Goal: Information Seeking & Learning: Learn about a topic

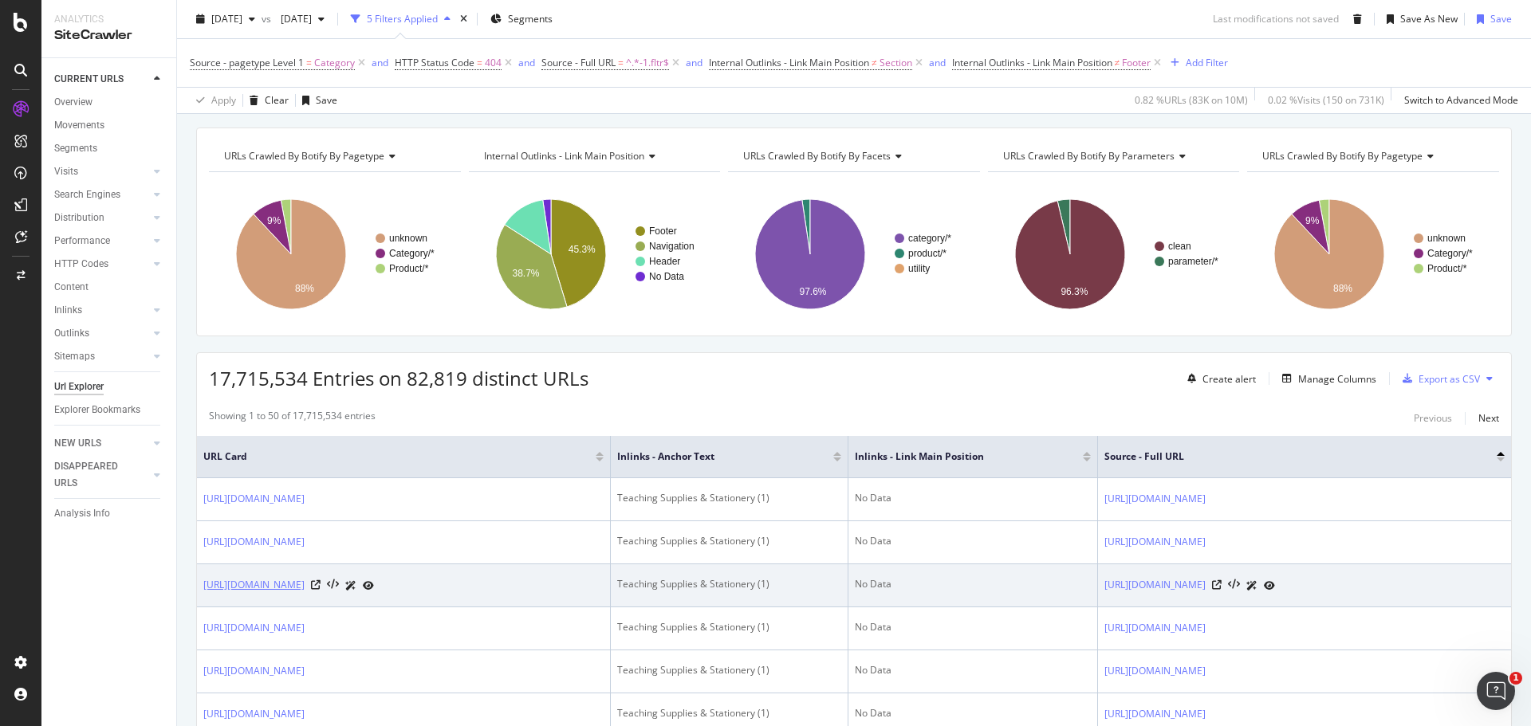
scroll to position [159, 0]
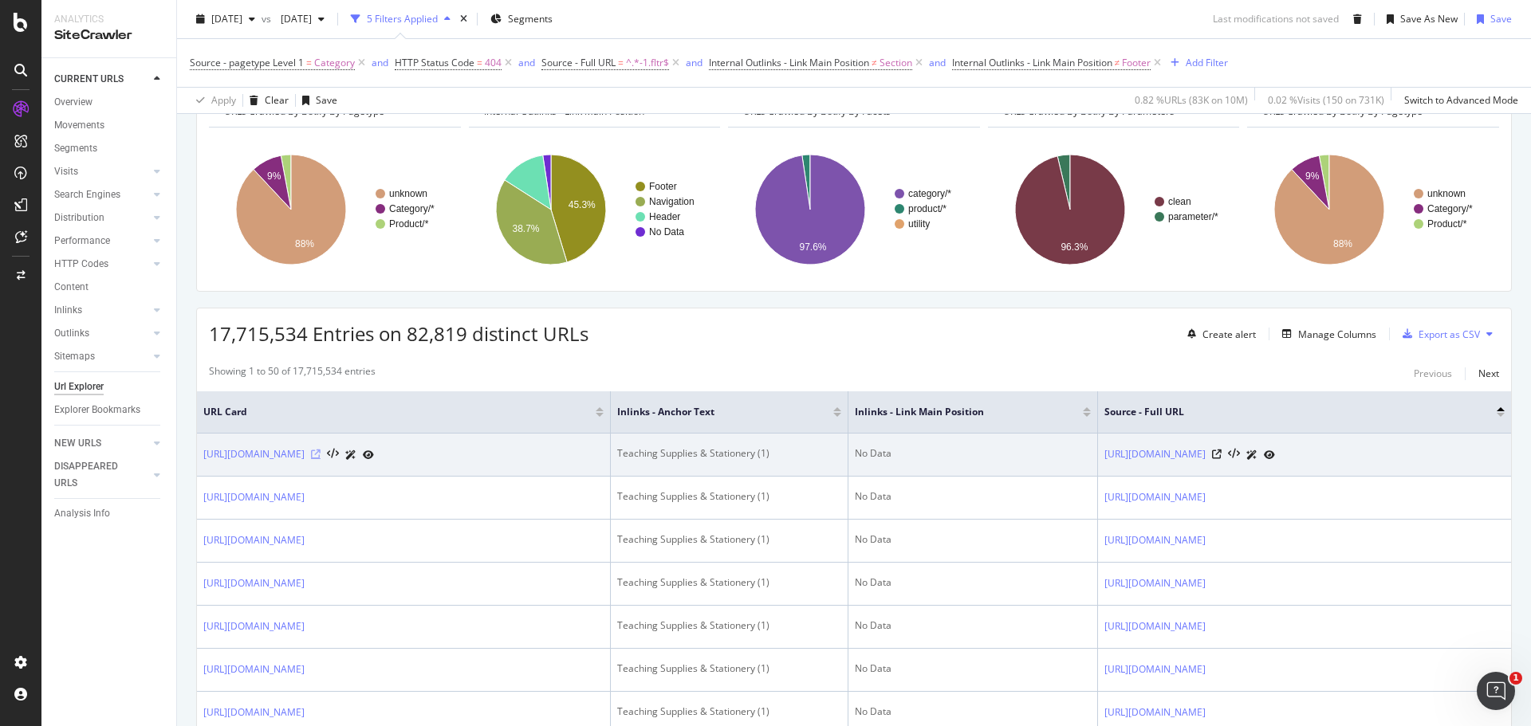
click at [321, 459] on icon at bounding box center [316, 455] width 10 height 10
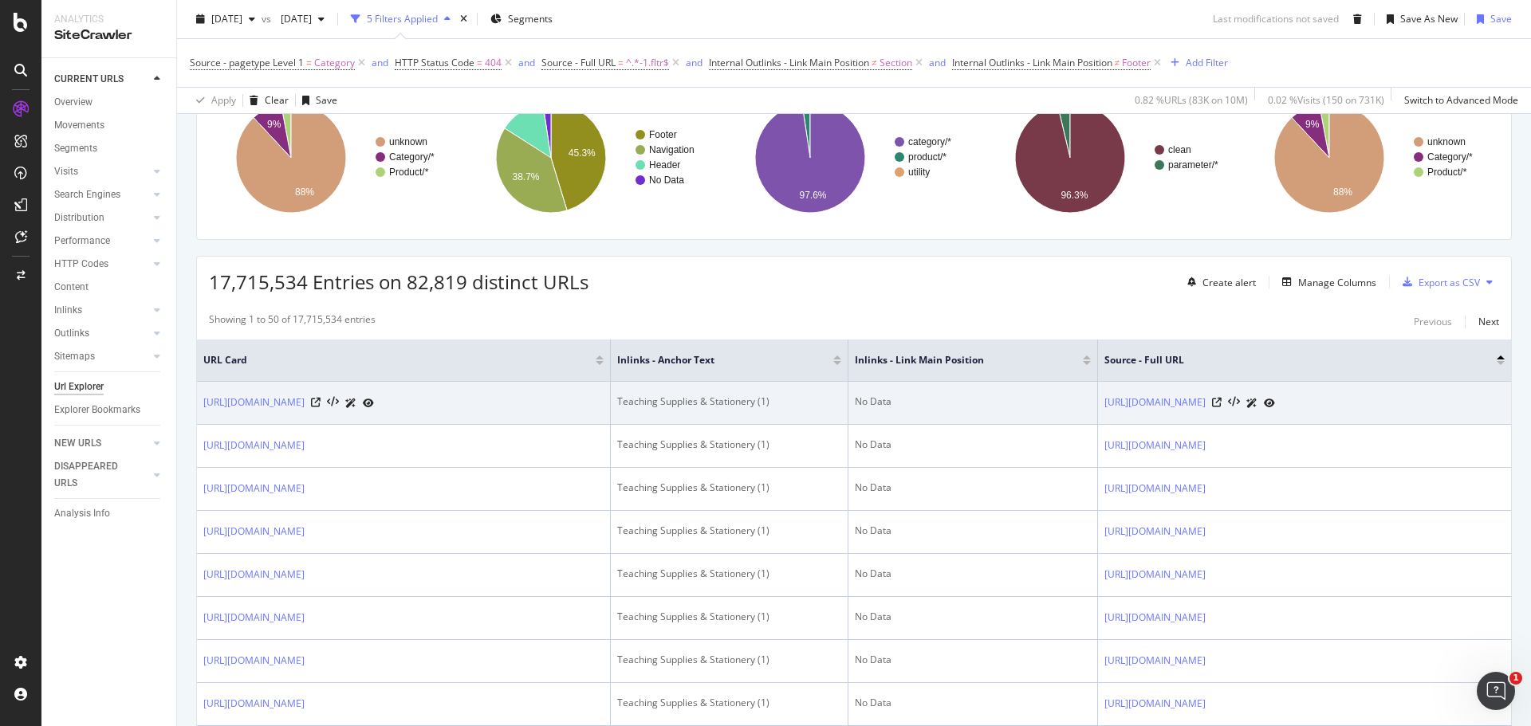
scroll to position [239, 0]
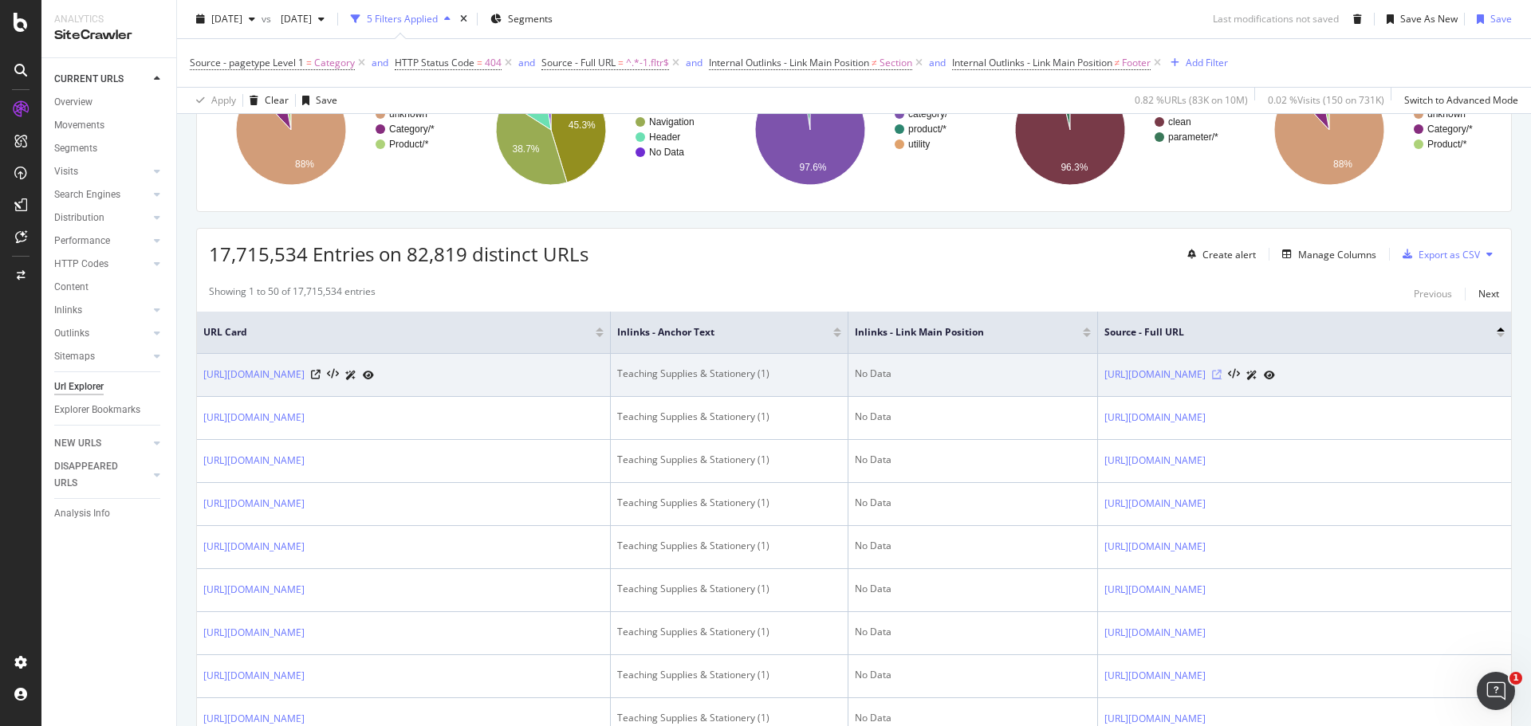
click at [1221, 376] on icon at bounding box center [1217, 375] width 10 height 10
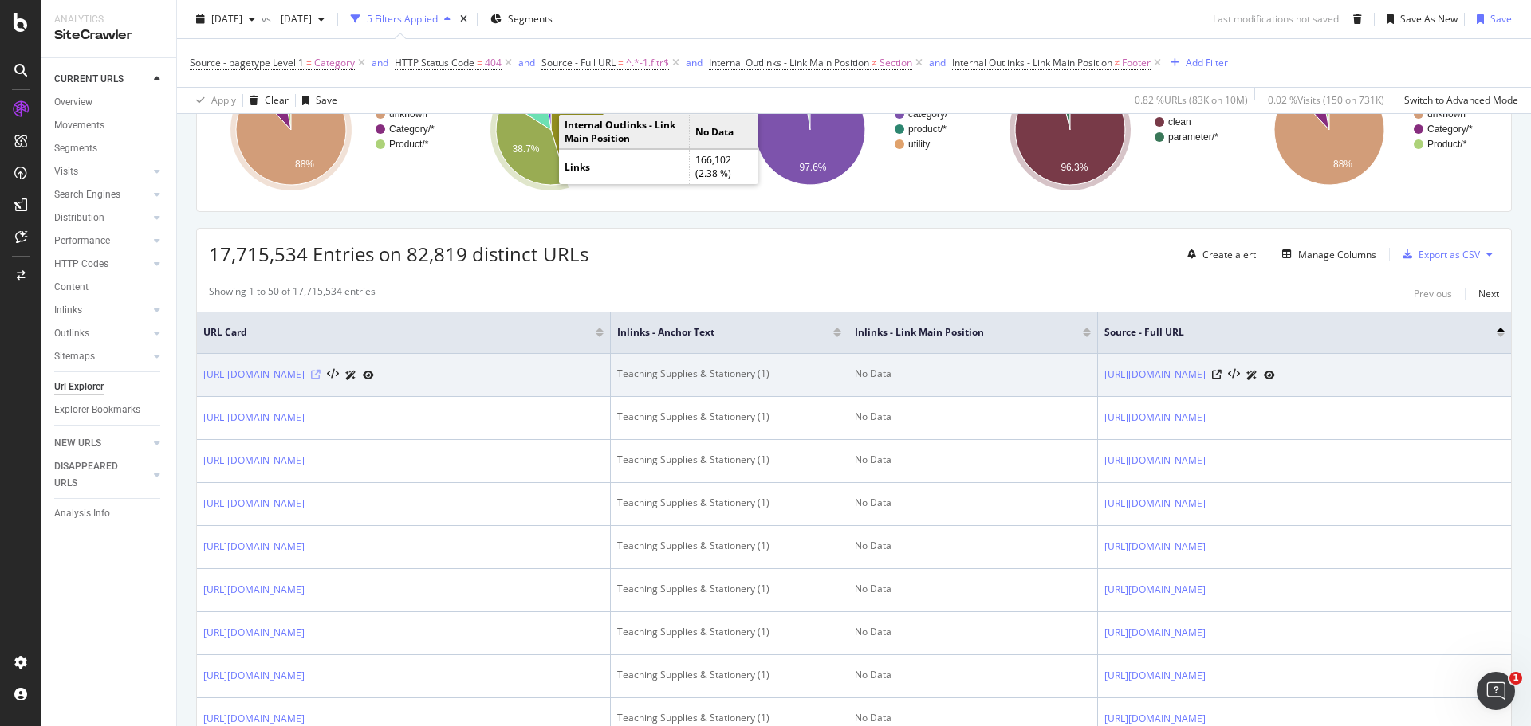
click at [321, 380] on icon at bounding box center [316, 375] width 10 height 10
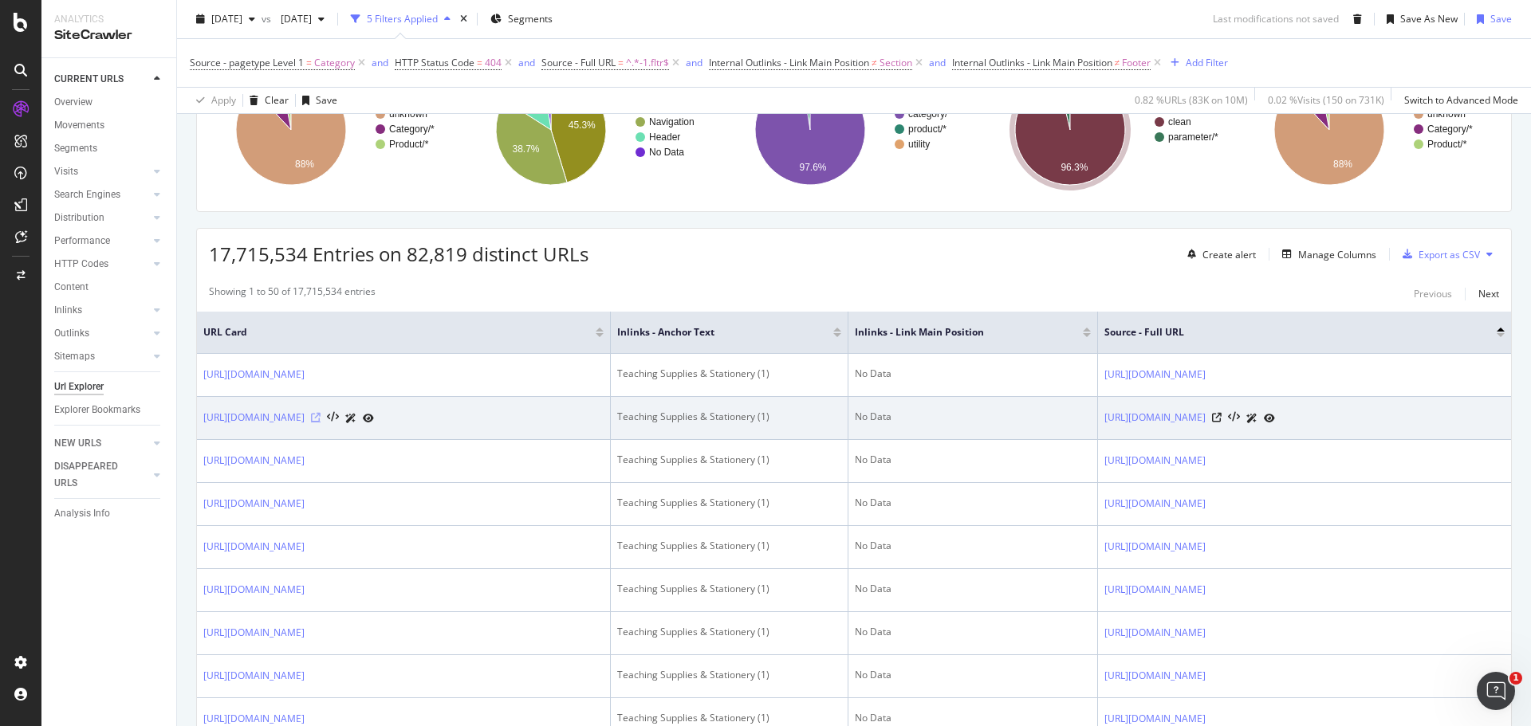
click at [321, 423] on icon at bounding box center [316, 418] width 10 height 10
click at [1221, 423] on icon at bounding box center [1217, 418] width 10 height 10
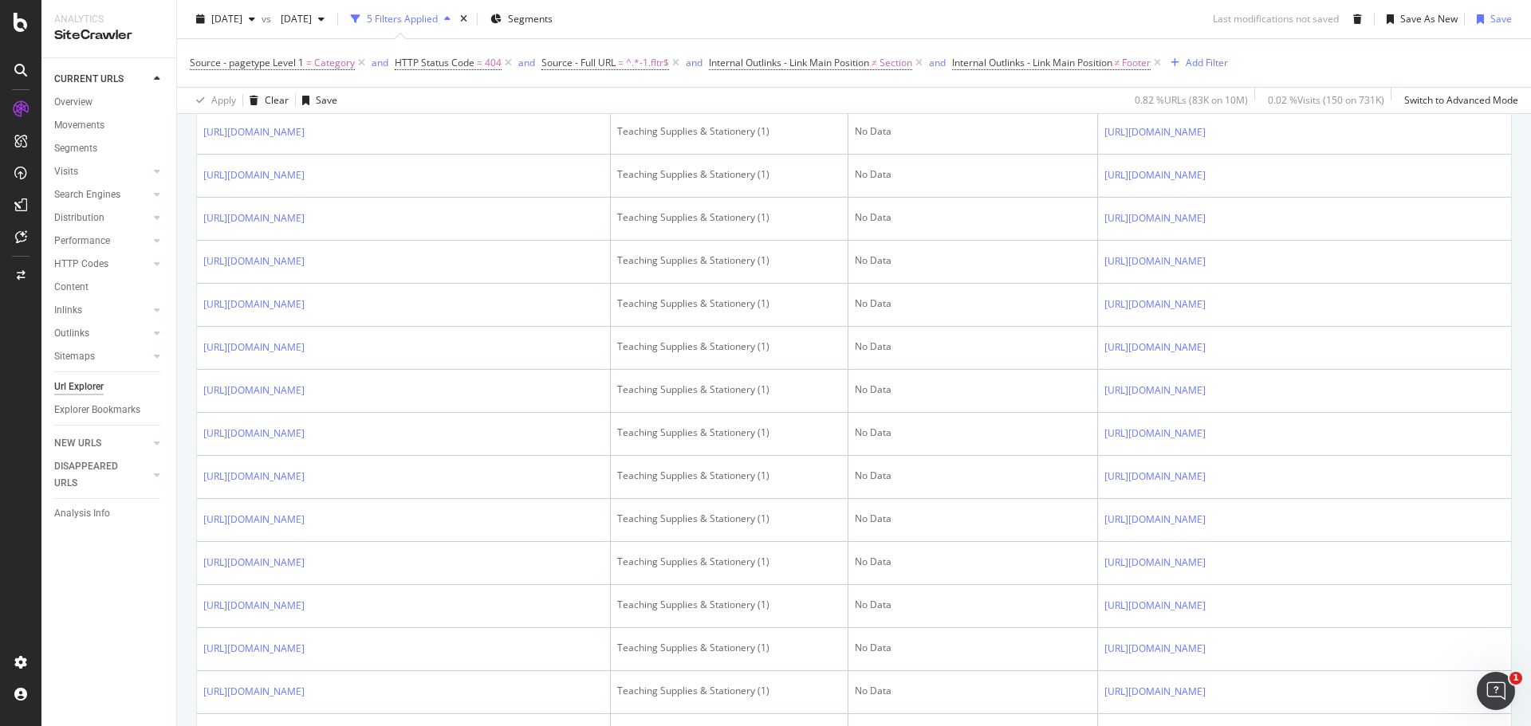
scroll to position [364, 0]
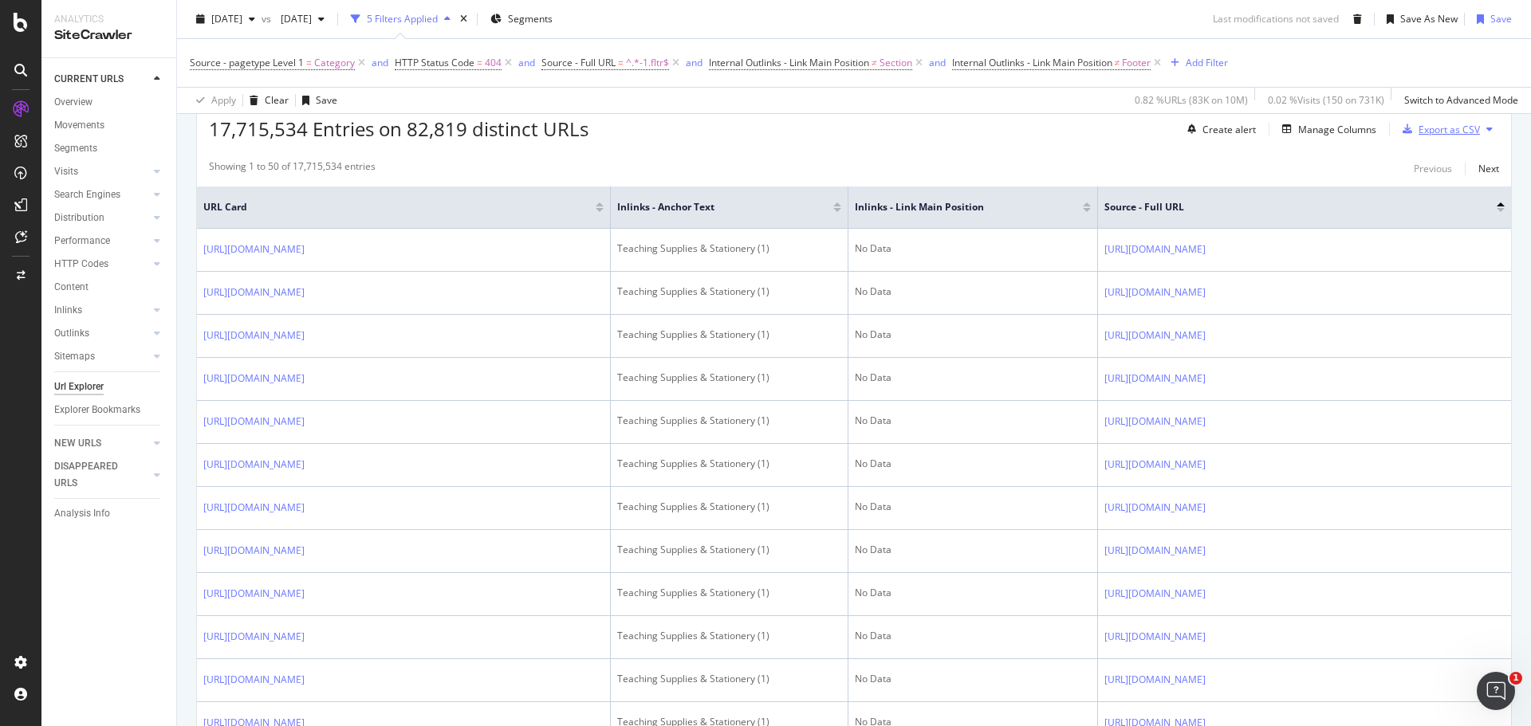
click at [1421, 129] on div "Export as CSV" at bounding box center [1448, 130] width 61 height 14
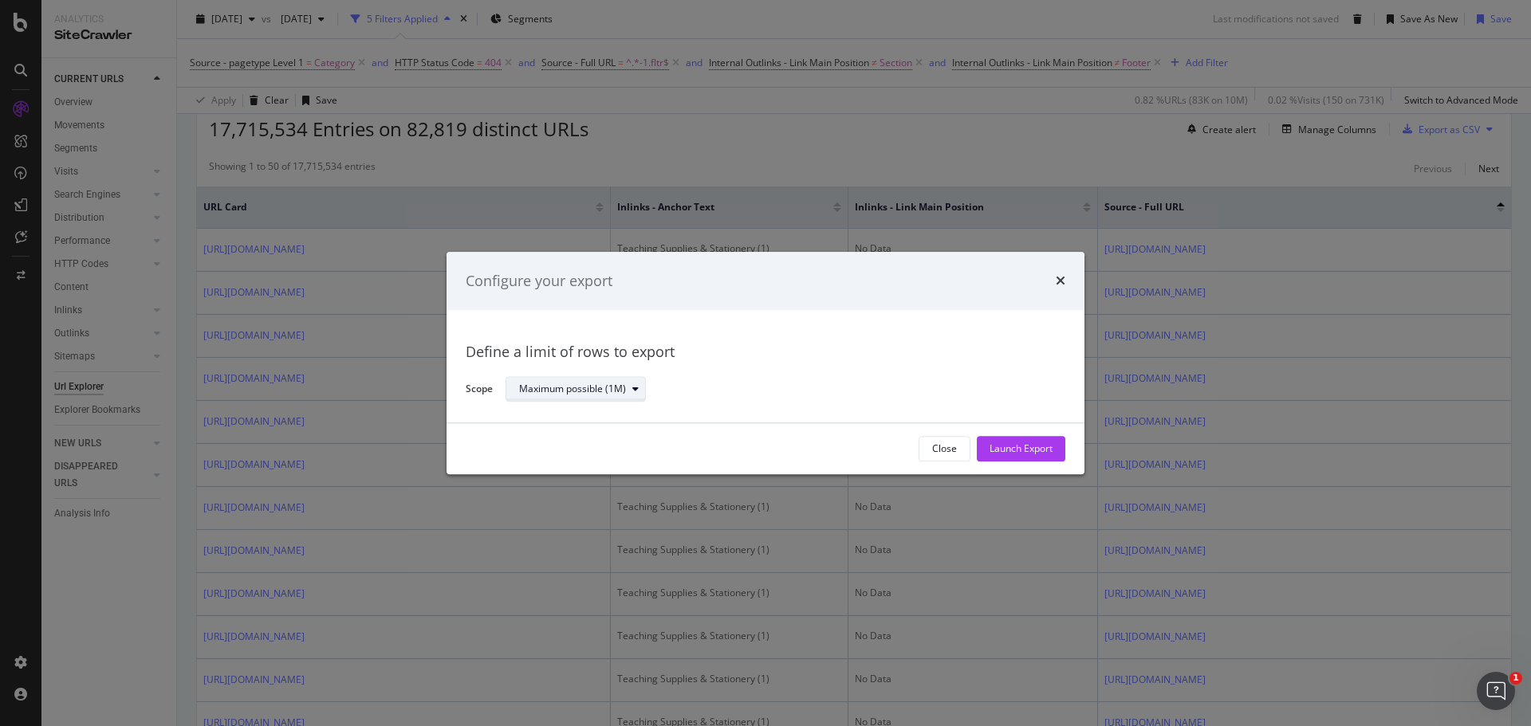
click at [554, 393] on div "Maximum possible (1M)" at bounding box center [572, 390] width 107 height 10
click at [932, 452] on div "Close" at bounding box center [944, 449] width 25 height 14
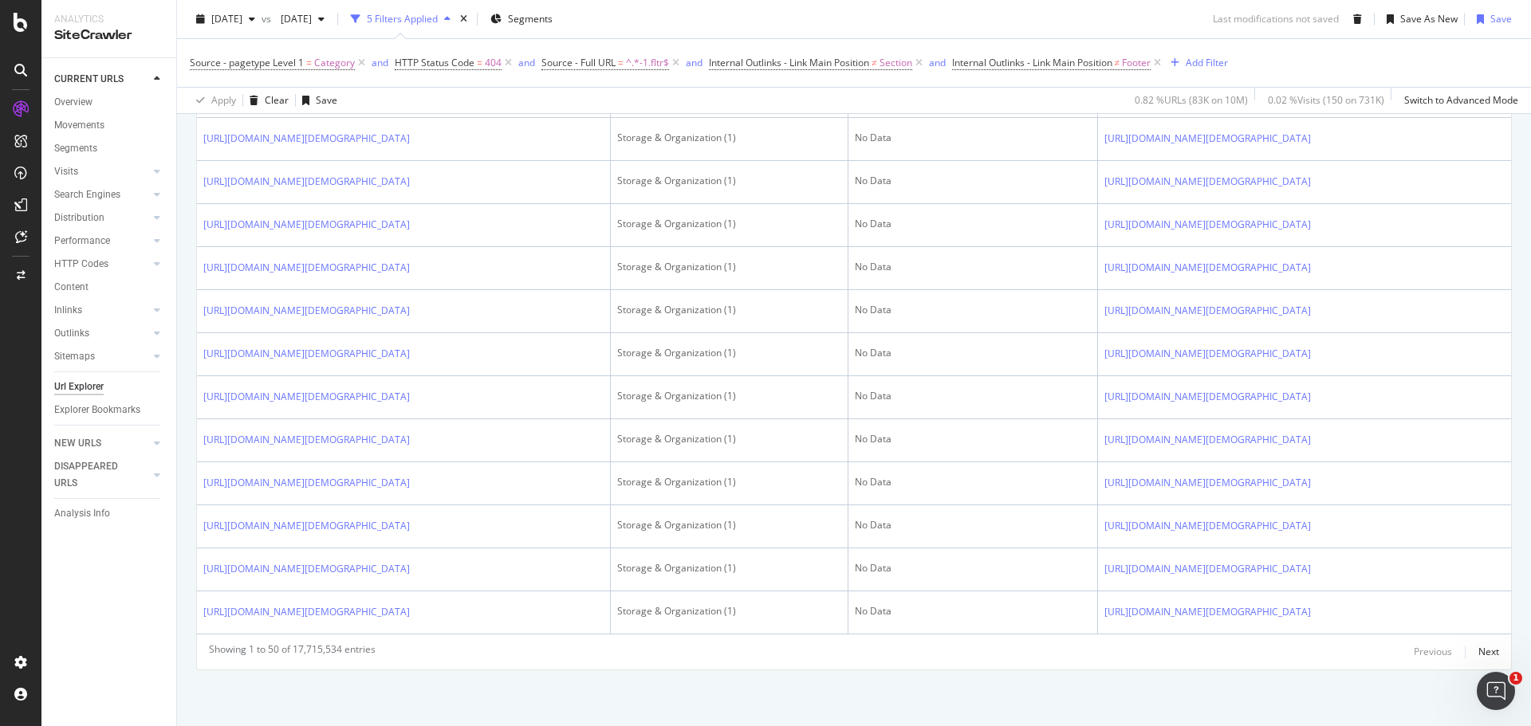
scroll to position [2869, 0]
click at [1478, 658] on div "Next" at bounding box center [1488, 652] width 21 height 14
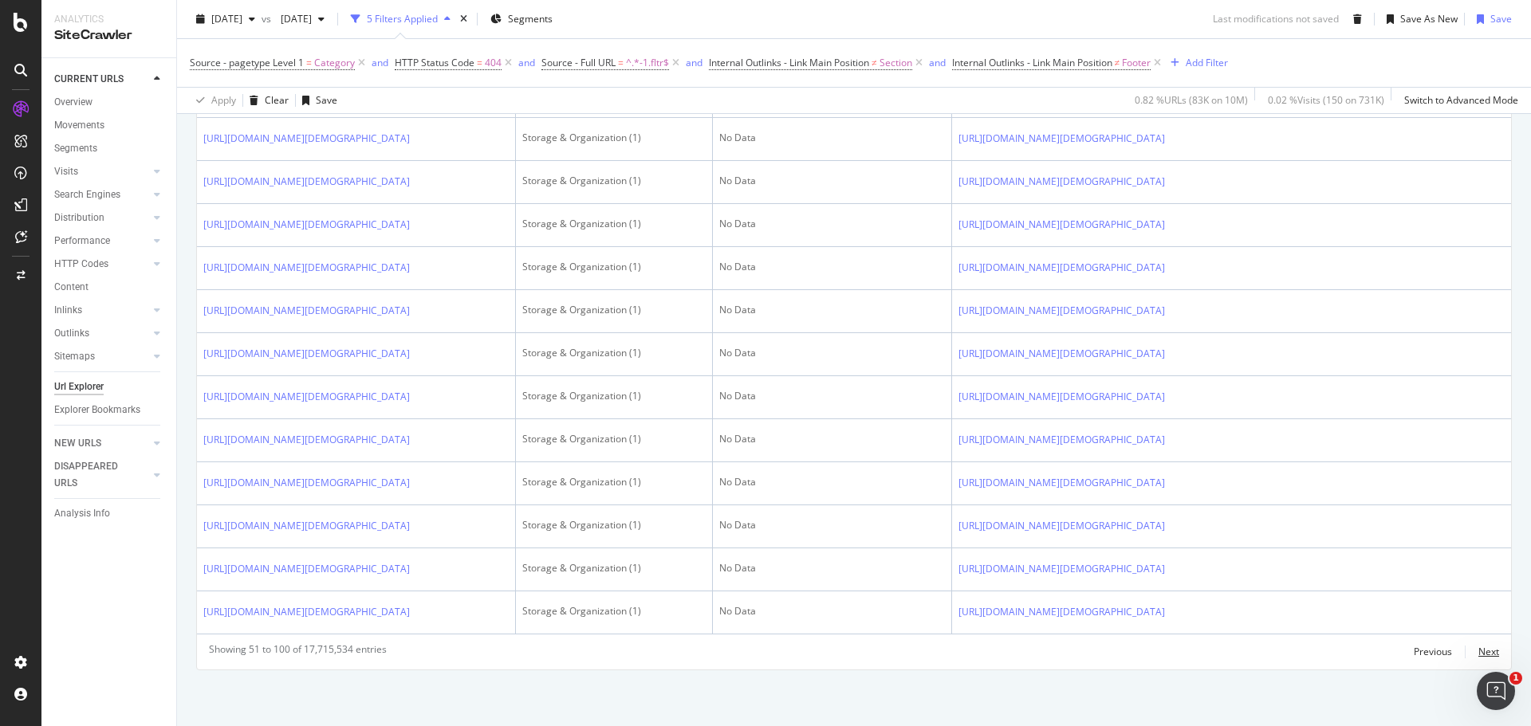
scroll to position [3666, 0]
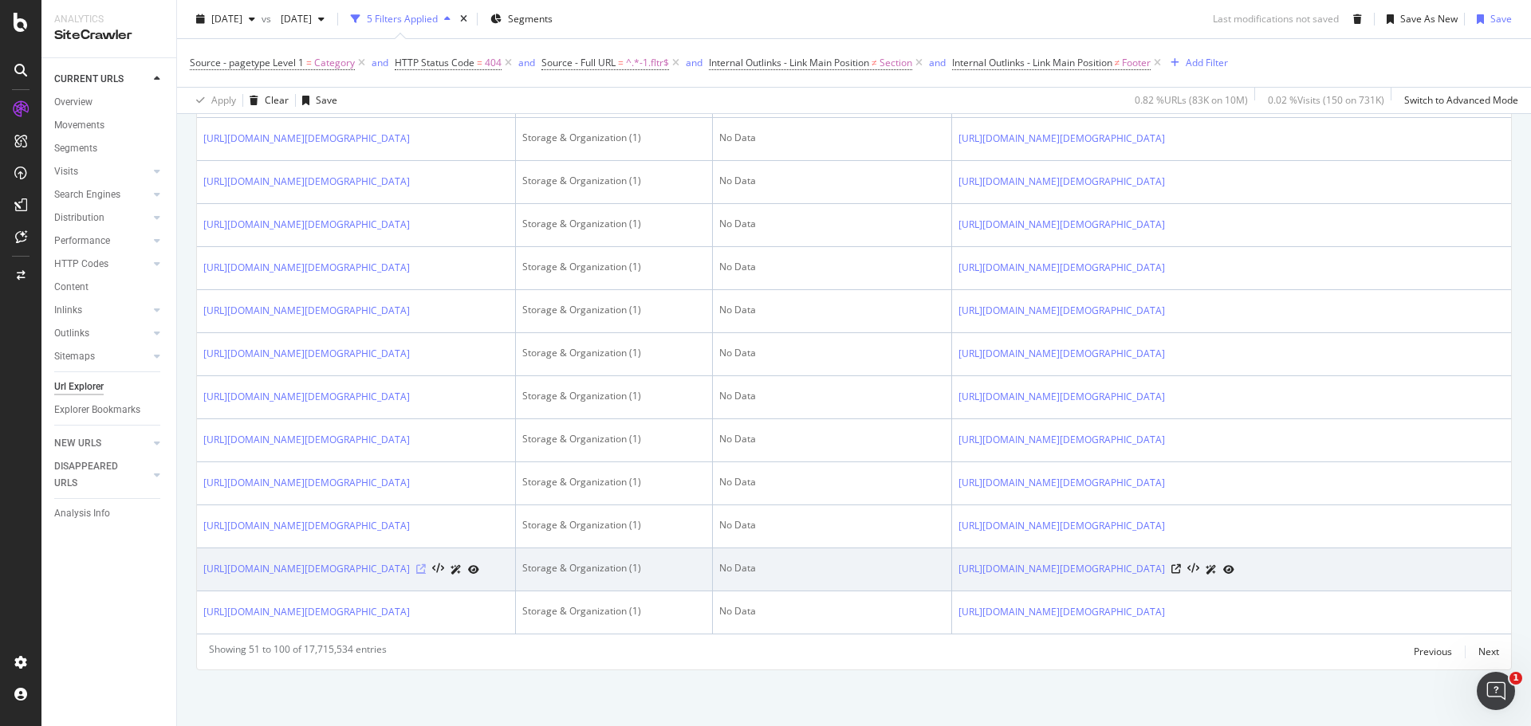
click at [426, 564] on icon at bounding box center [421, 569] width 10 height 10
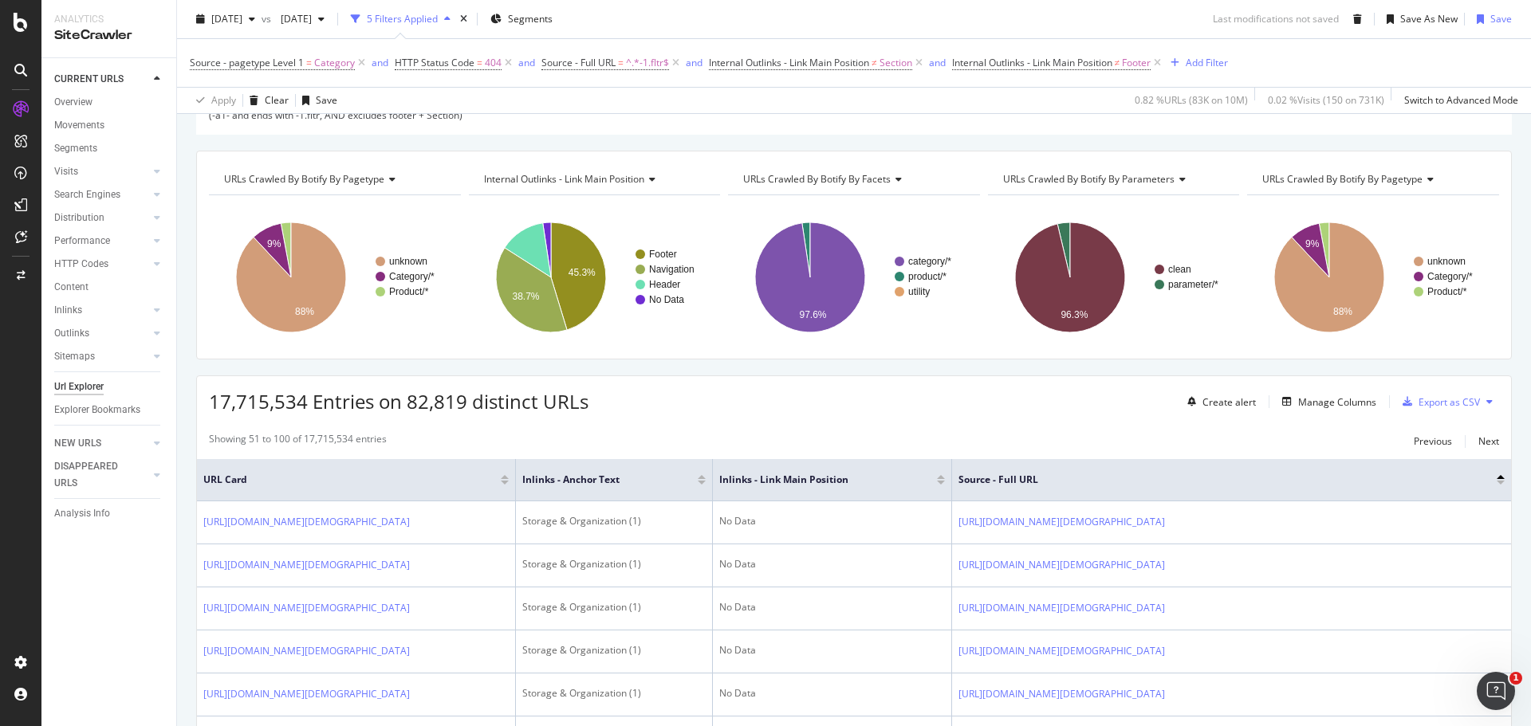
scroll to position [159, 0]
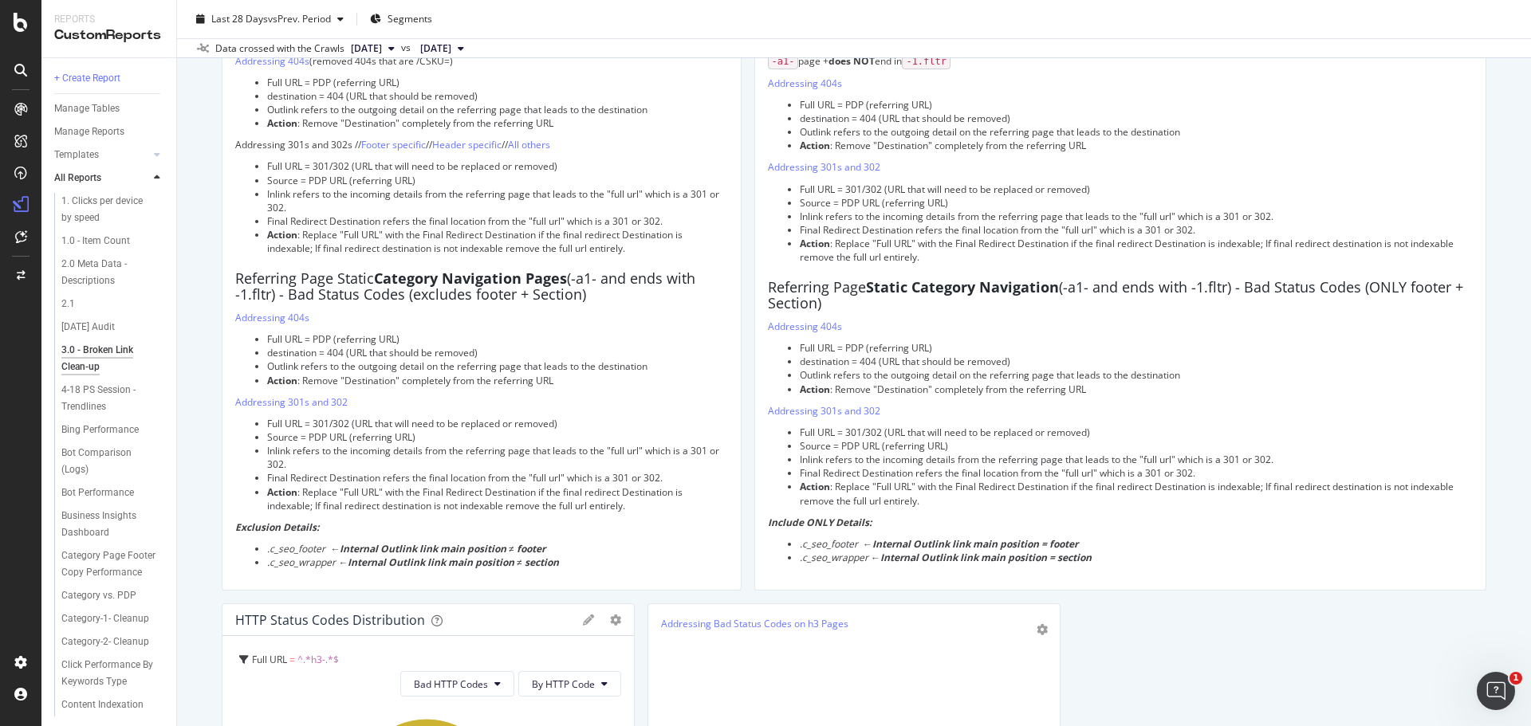
scroll to position [1566, 0]
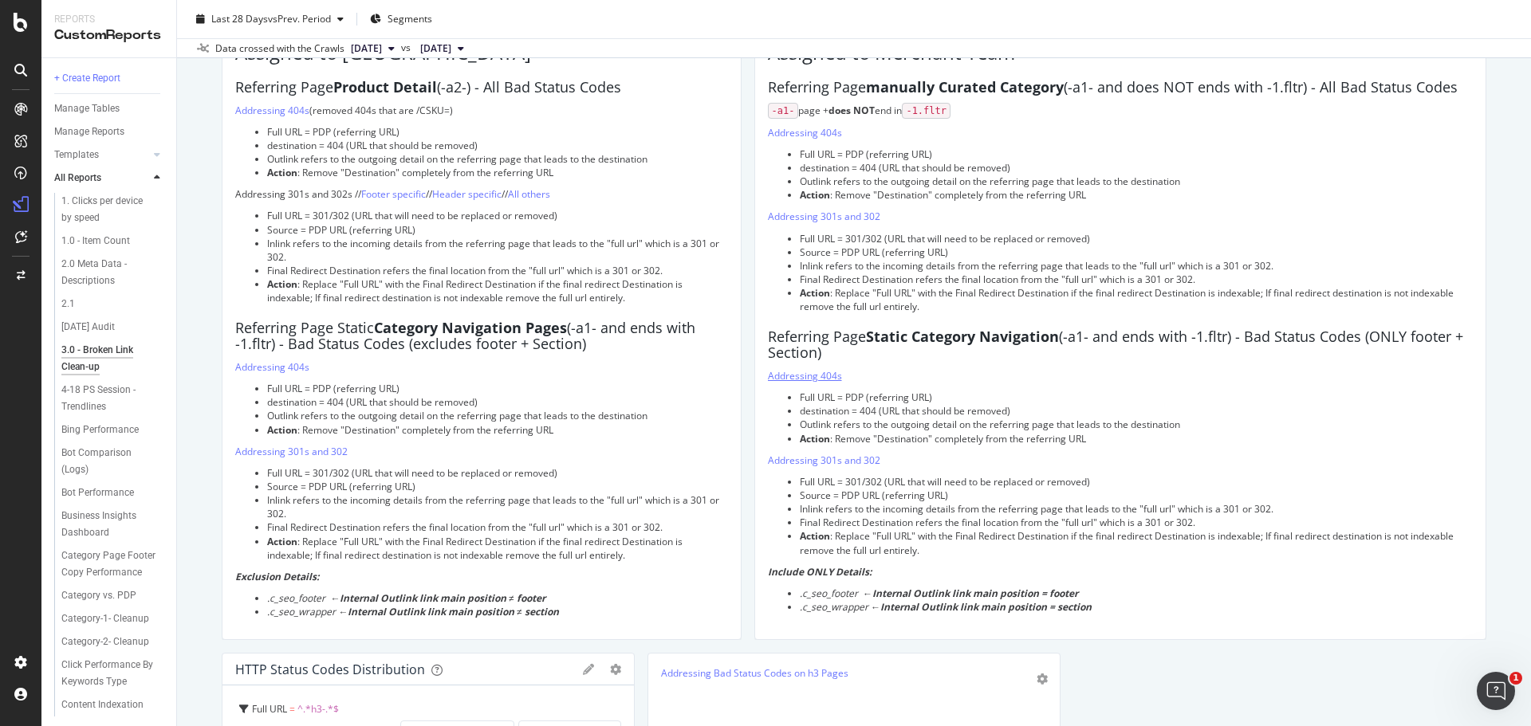
click at [806, 376] on link "Addressing 404s" at bounding box center [805, 376] width 74 height 14
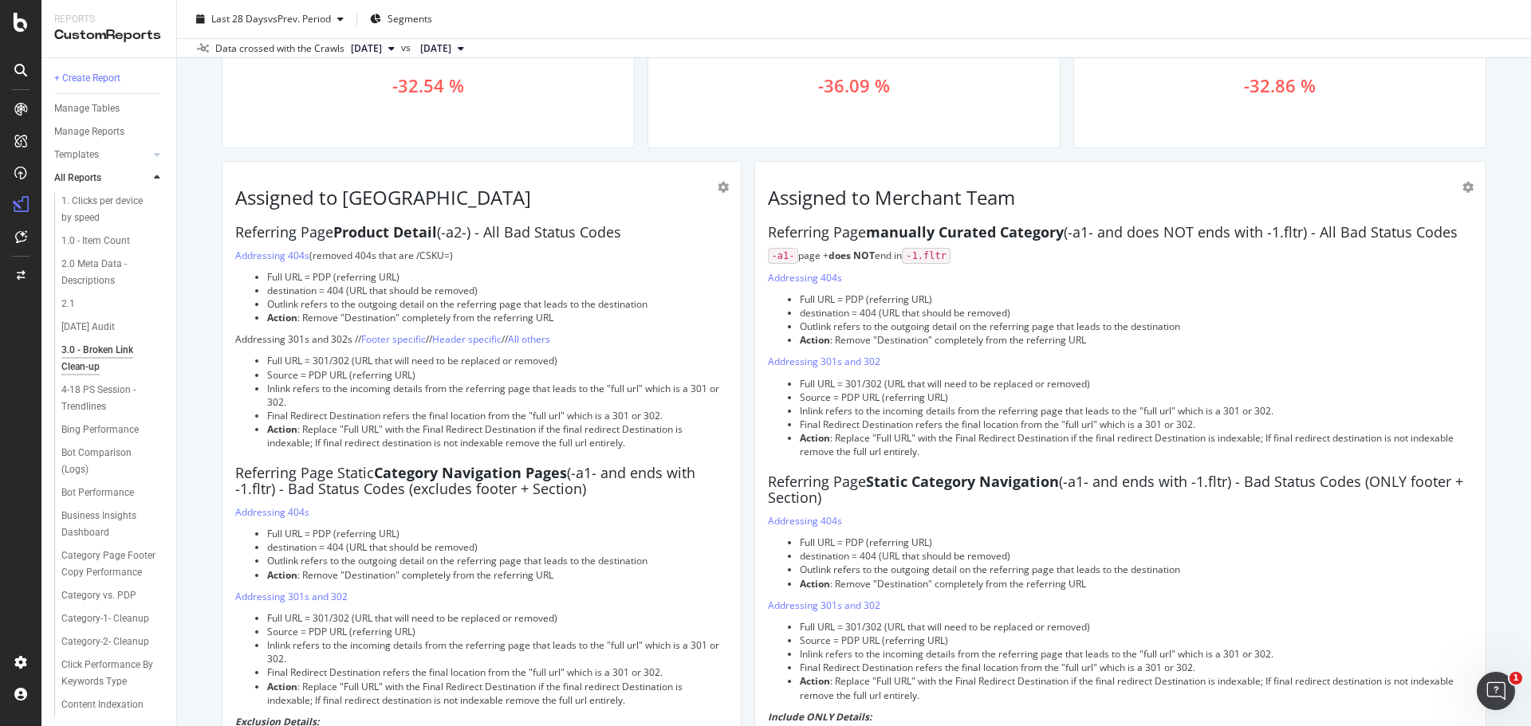
scroll to position [1406, 0]
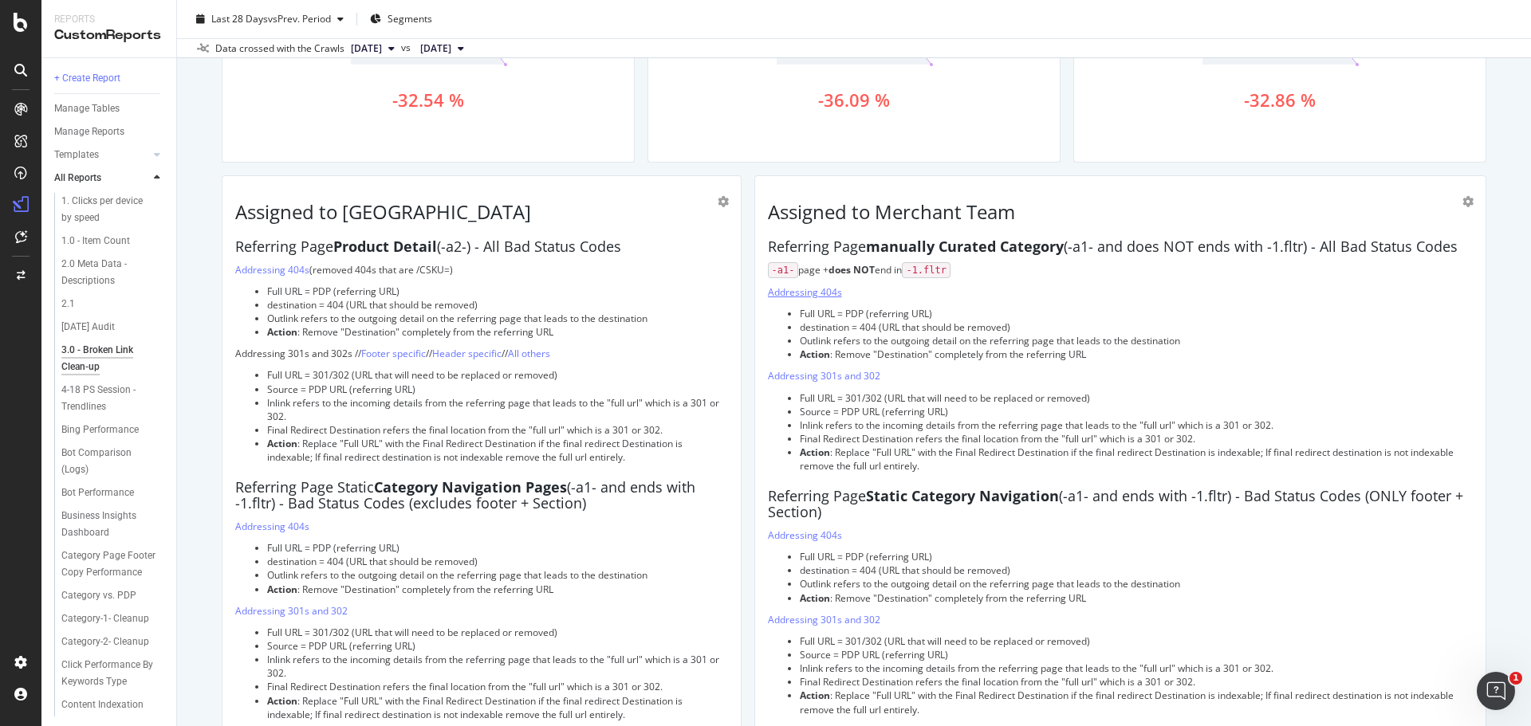
click at [812, 293] on link "Addressing 404s" at bounding box center [805, 292] width 74 height 14
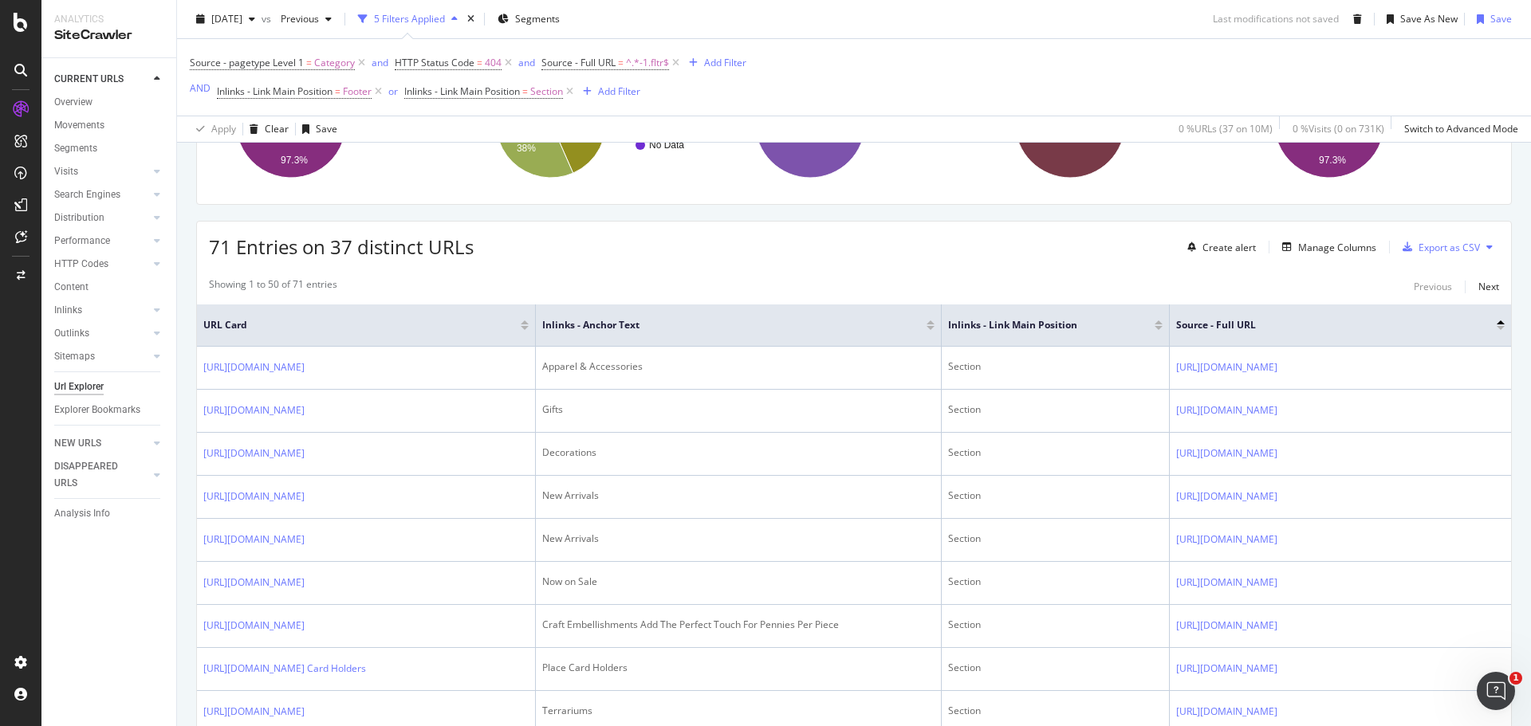
scroll to position [311, 0]
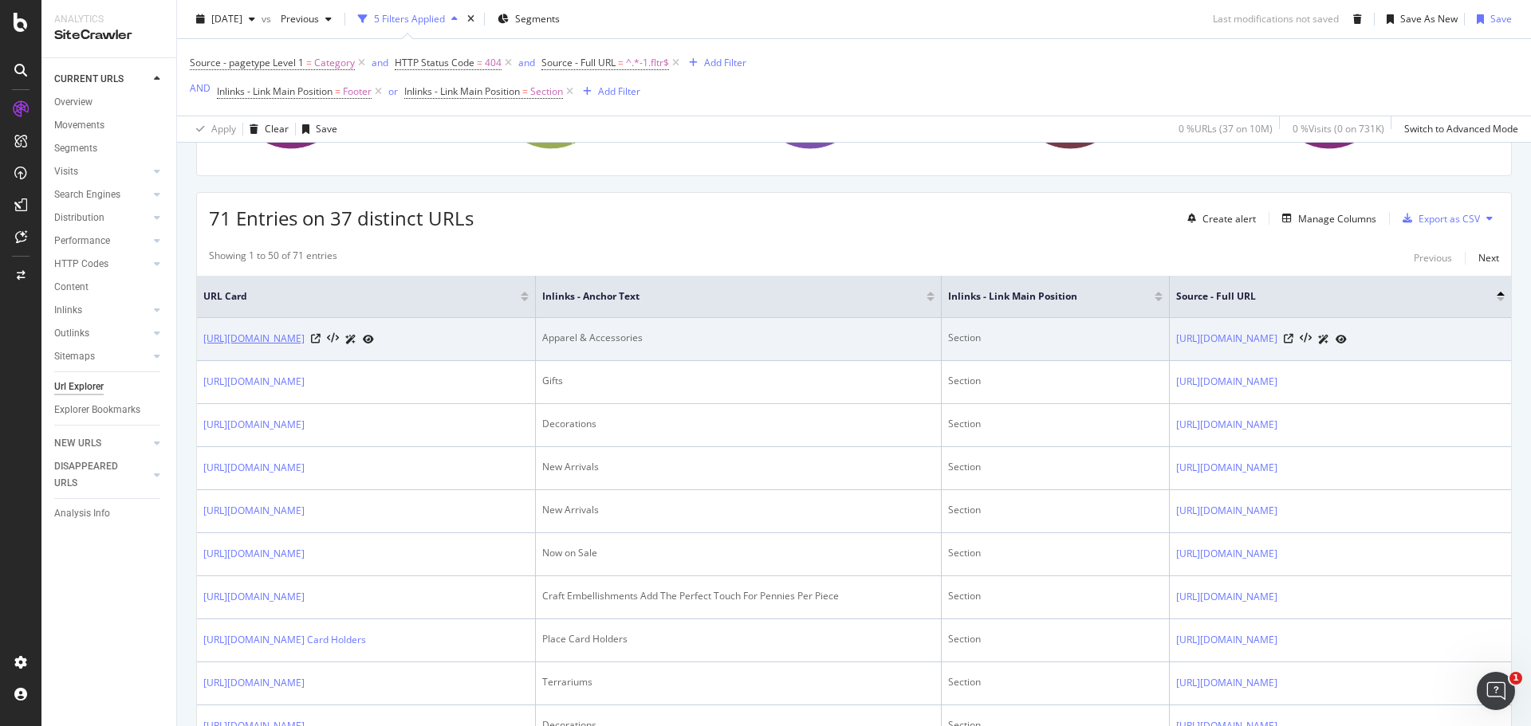
click at [305, 334] on link "https://www.orientaltrading.com/party-supplies/apparel-and-accessories/2021/gra…" at bounding box center [253, 339] width 101 height 16
click at [321, 344] on icon at bounding box center [316, 339] width 10 height 10
click at [1293, 344] on icon at bounding box center [1289, 339] width 10 height 10
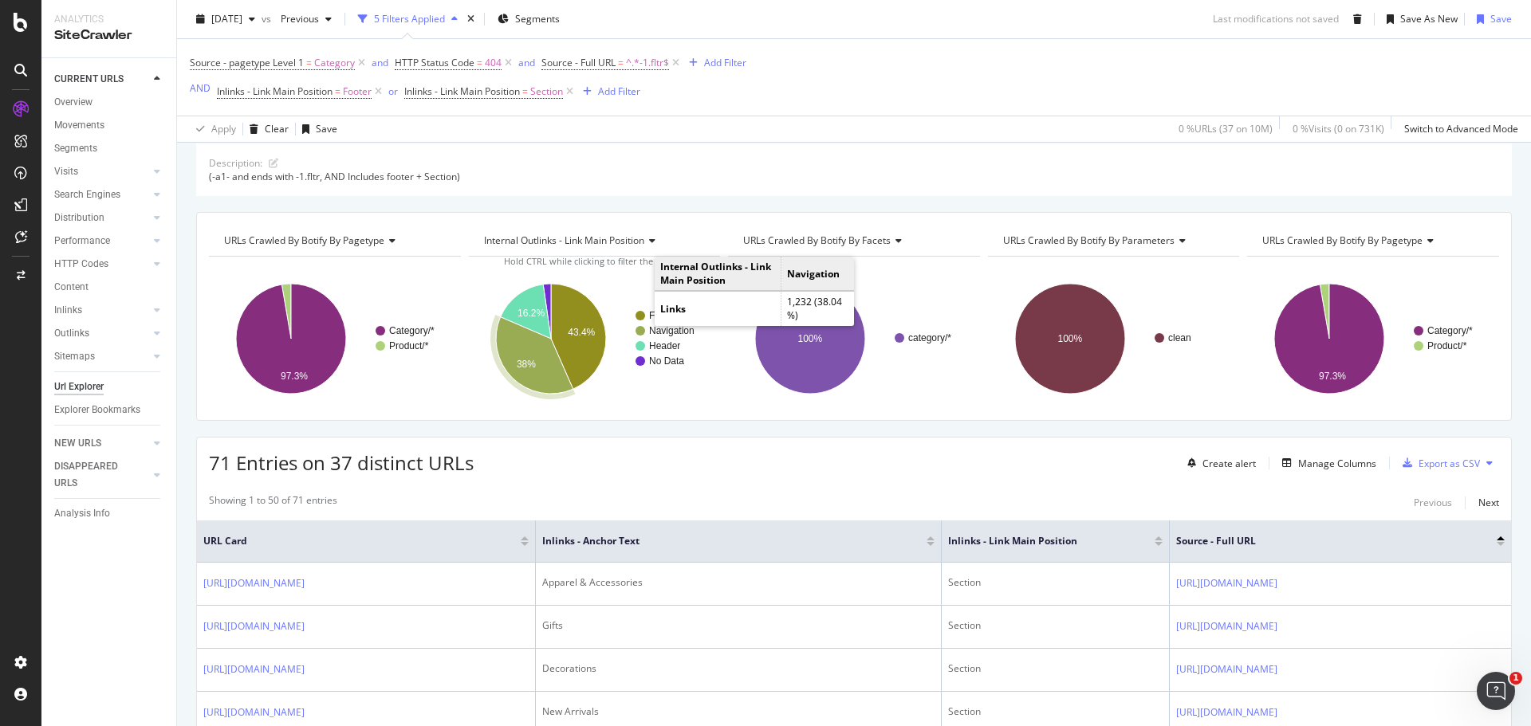
scroll to position [80, 0]
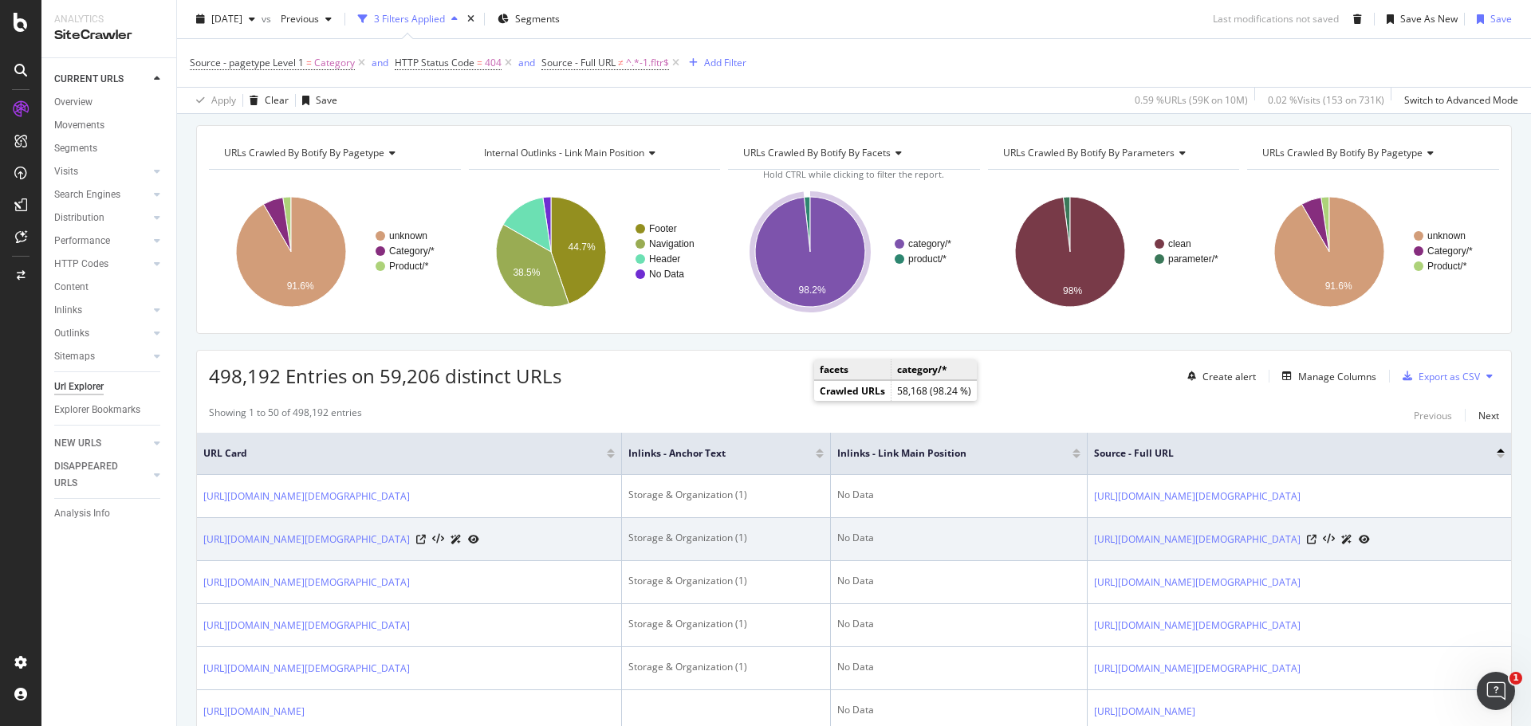
scroll to position [271, 0]
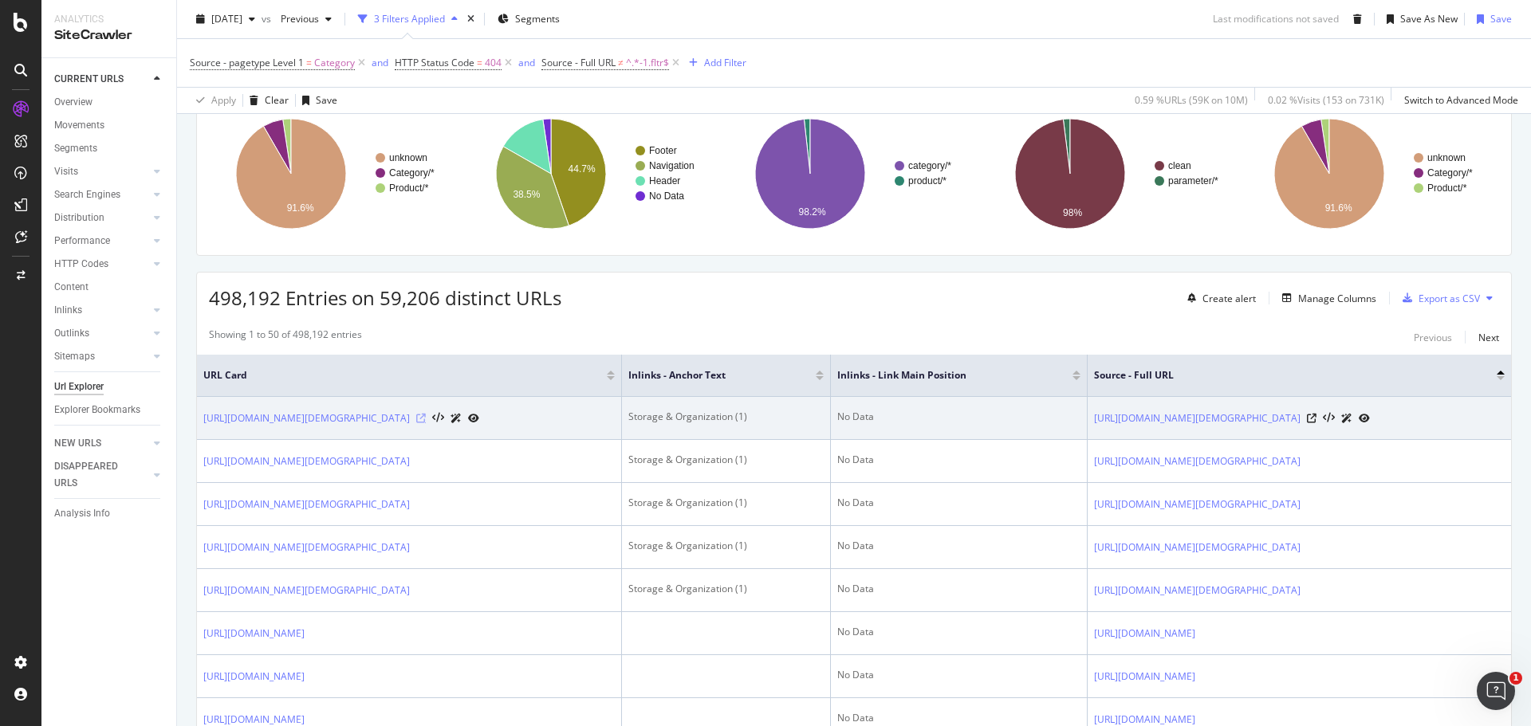
click at [426, 423] on icon at bounding box center [421, 419] width 10 height 10
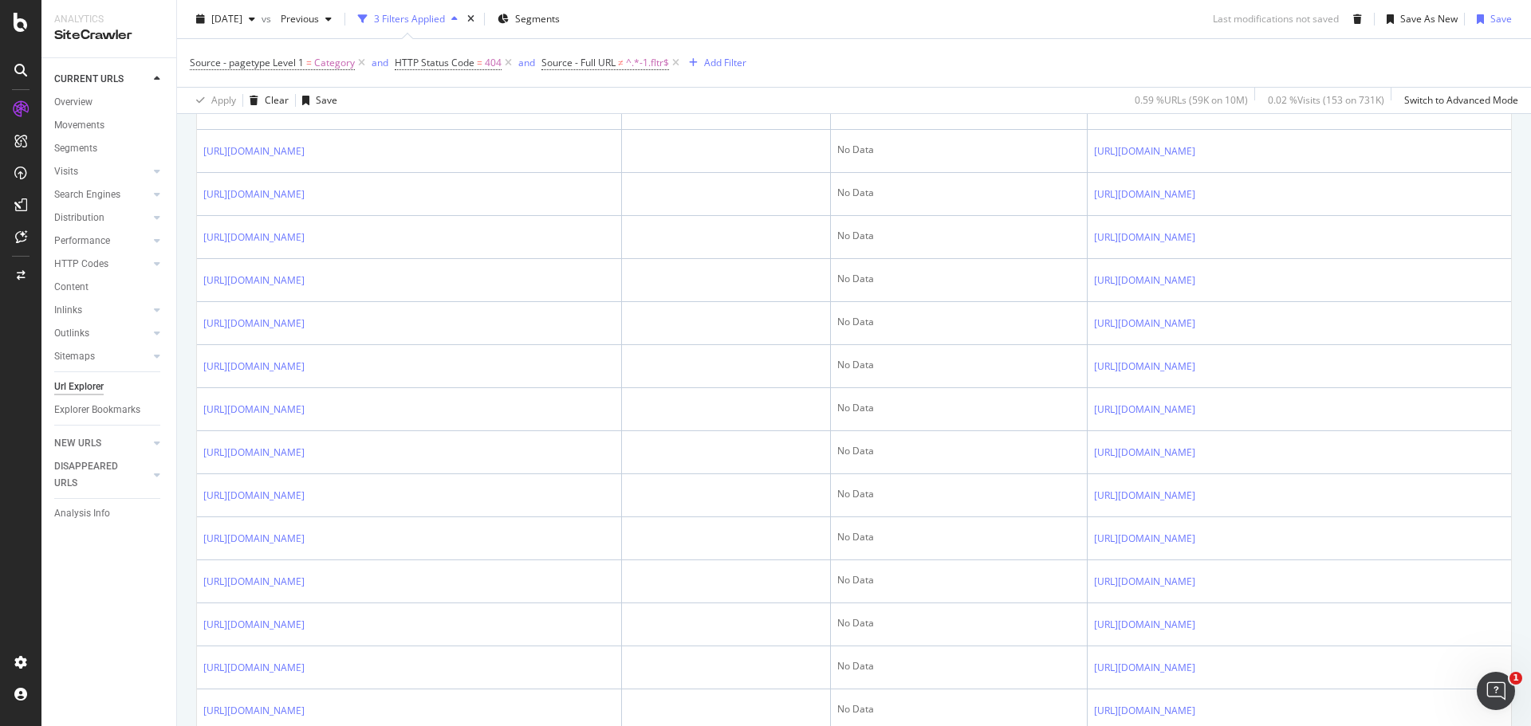
scroll to position [1674, 0]
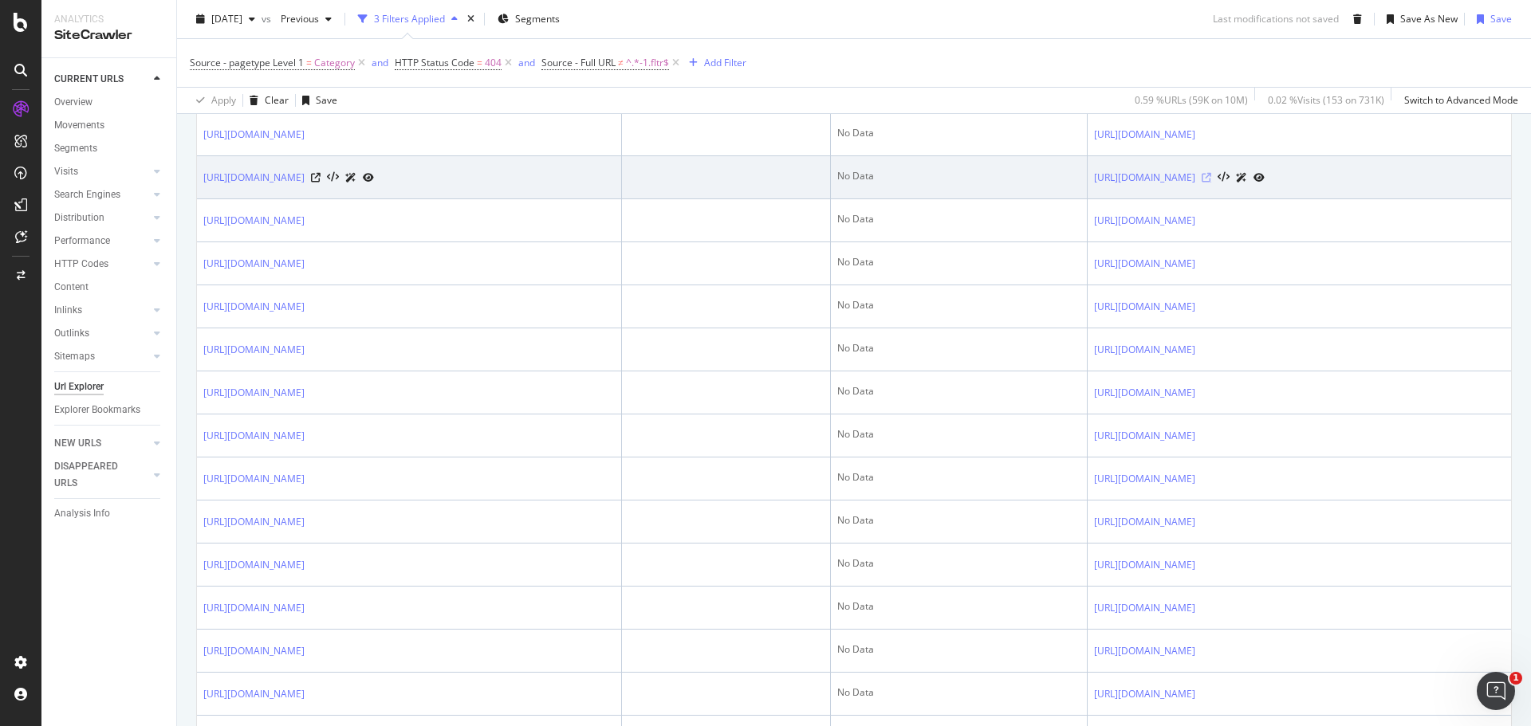
click at [1211, 183] on icon at bounding box center [1207, 178] width 10 height 10
